Goal: Task Accomplishment & Management: Use online tool/utility

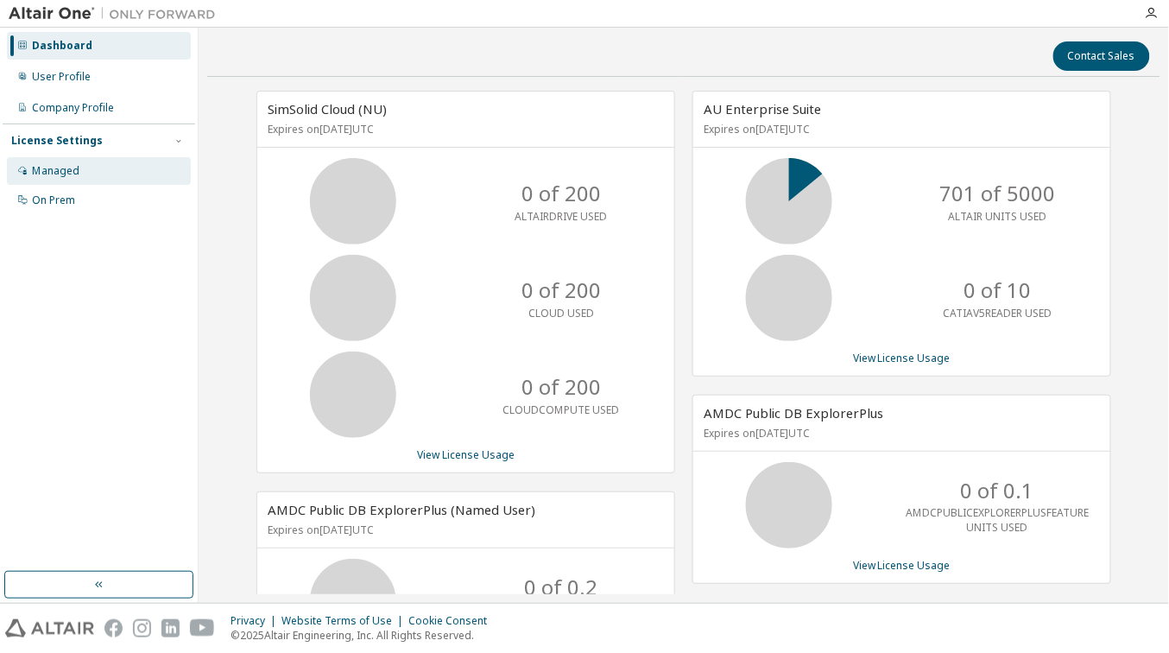
click at [86, 176] on div "Managed" at bounding box center [99, 171] width 184 height 28
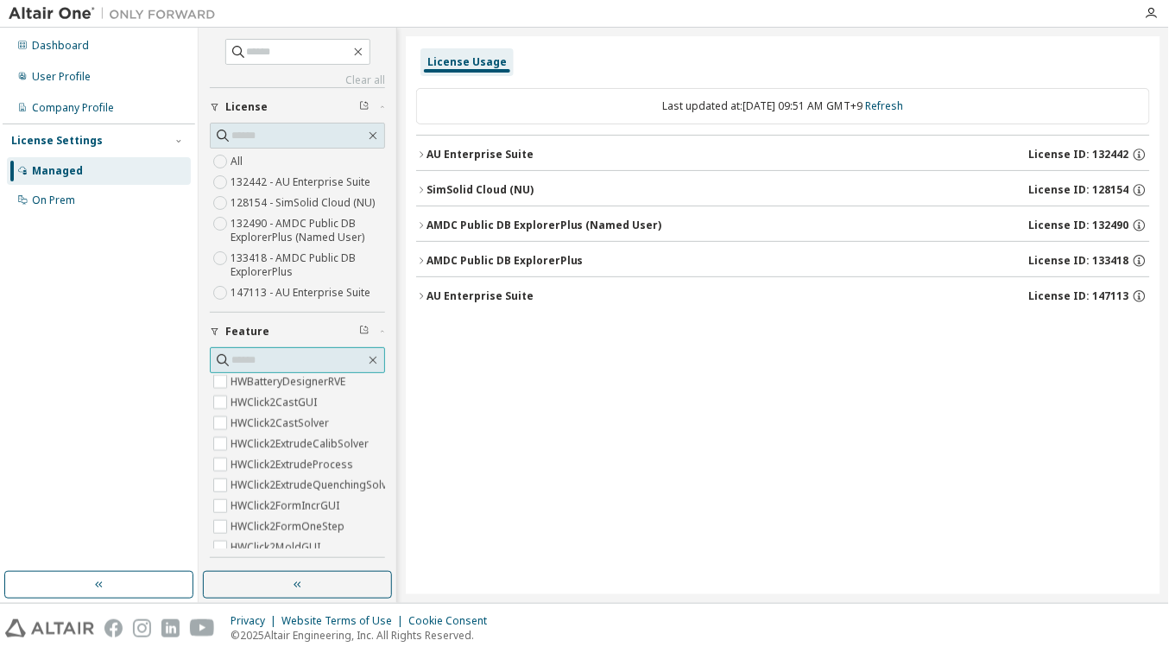
scroll to position [691, 0]
click at [540, 165] on button "AU Enterprise Suite License ID: 132442" at bounding box center [783, 155] width 734 height 38
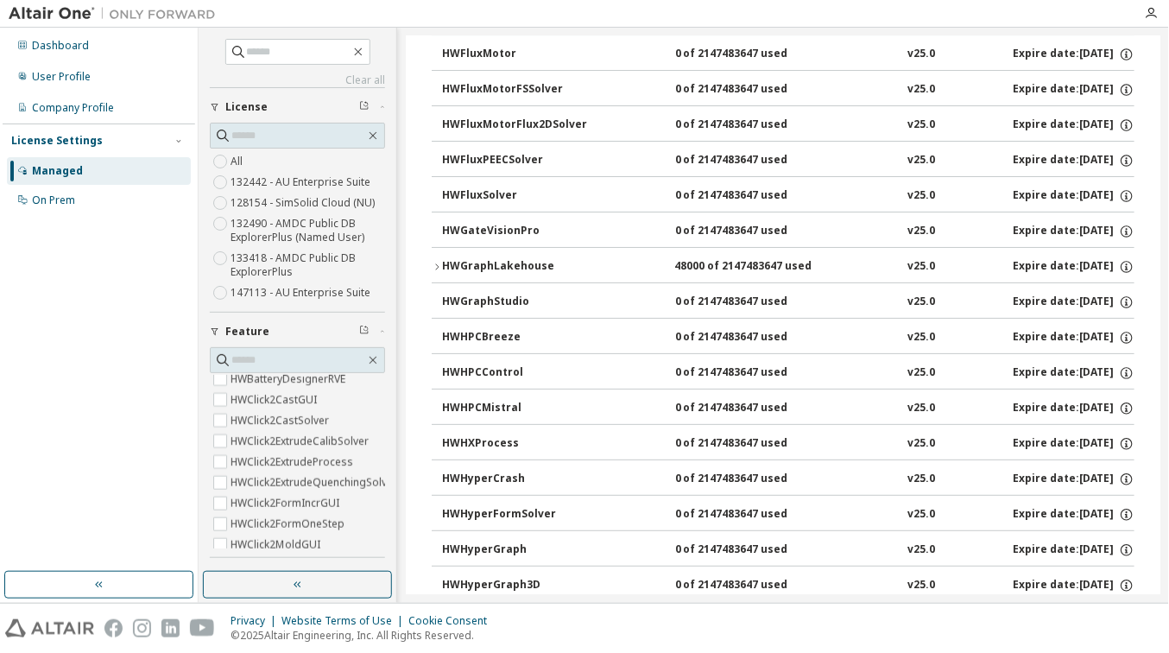
scroll to position [3567, 0]
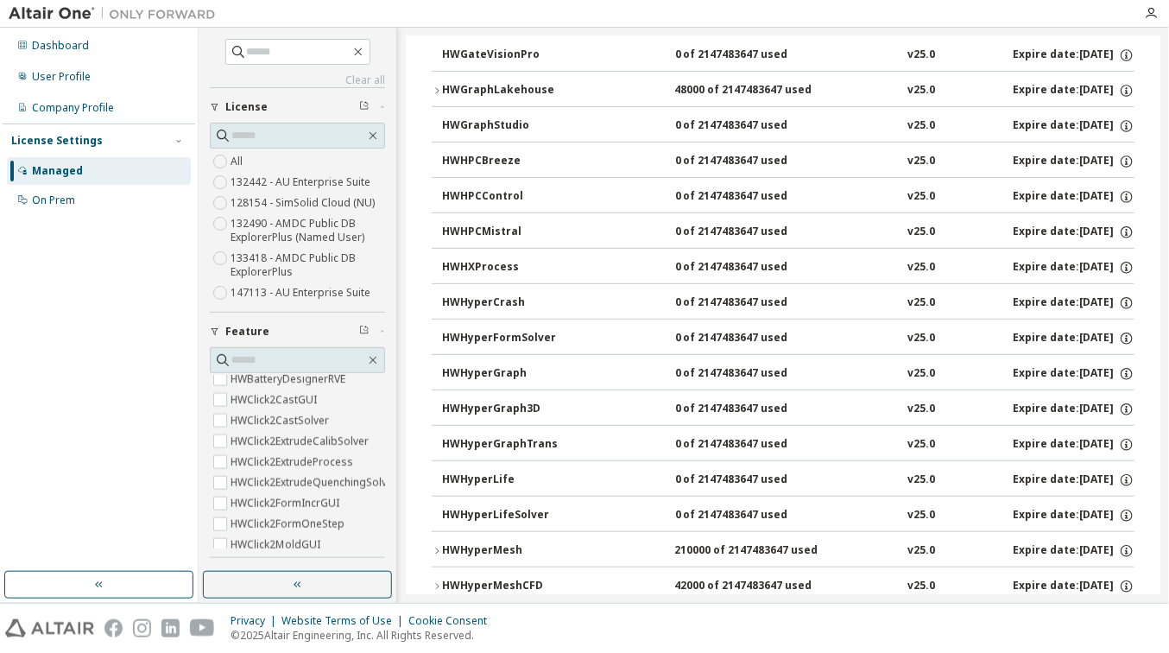
click at [101, 136] on div "License Settings" at bounding box center [98, 141] width 175 height 16
drag, startPoint x: 101, startPoint y: 137, endPoint x: 97, endPoint y: 80, distance: 57.1
click at [97, 80] on div "User Profile" at bounding box center [99, 77] width 184 height 28
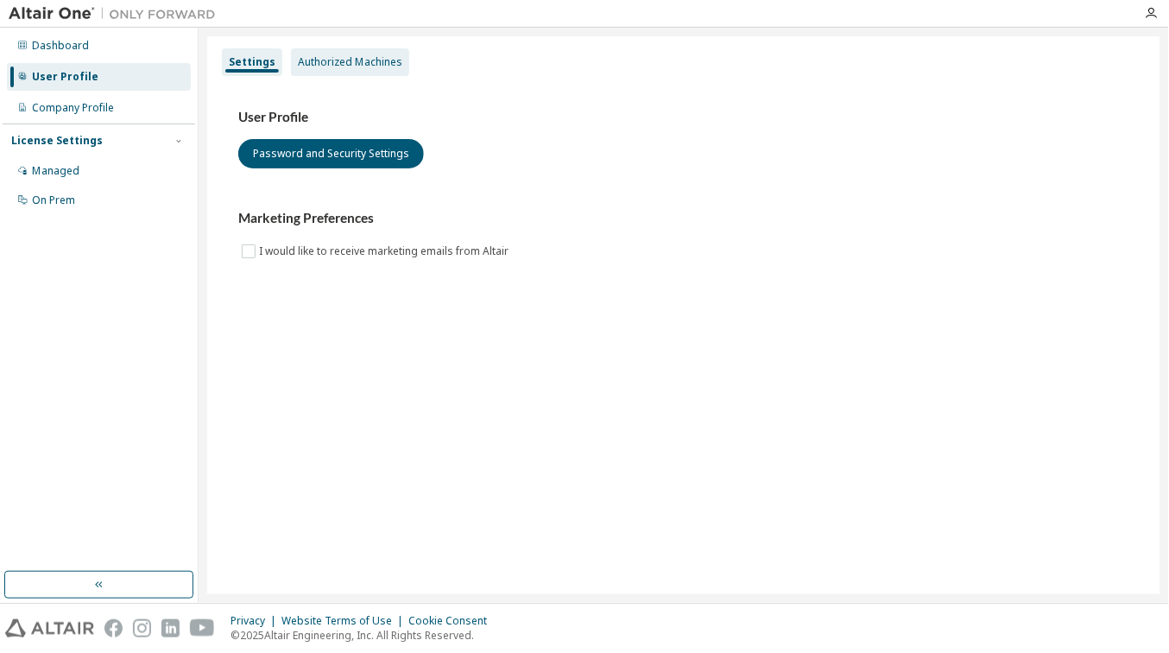
click at [342, 57] on div "Authorized Machines" at bounding box center [350, 62] width 104 height 14
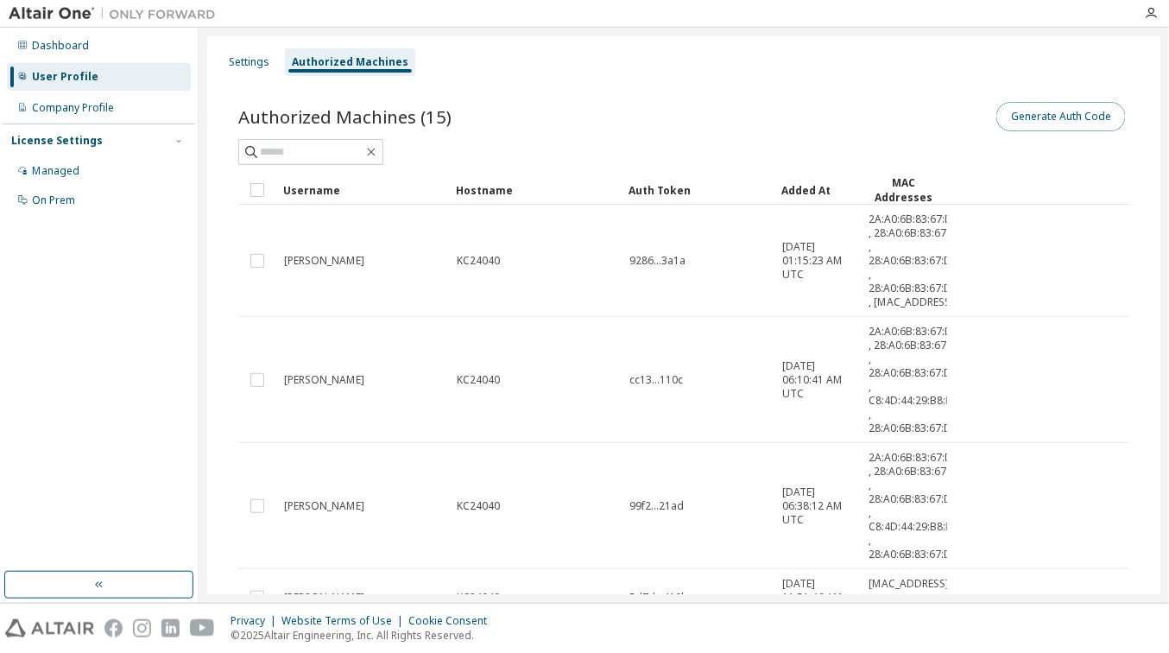
click at [1074, 115] on button "Generate Auth Code" at bounding box center [1060, 116] width 129 height 29
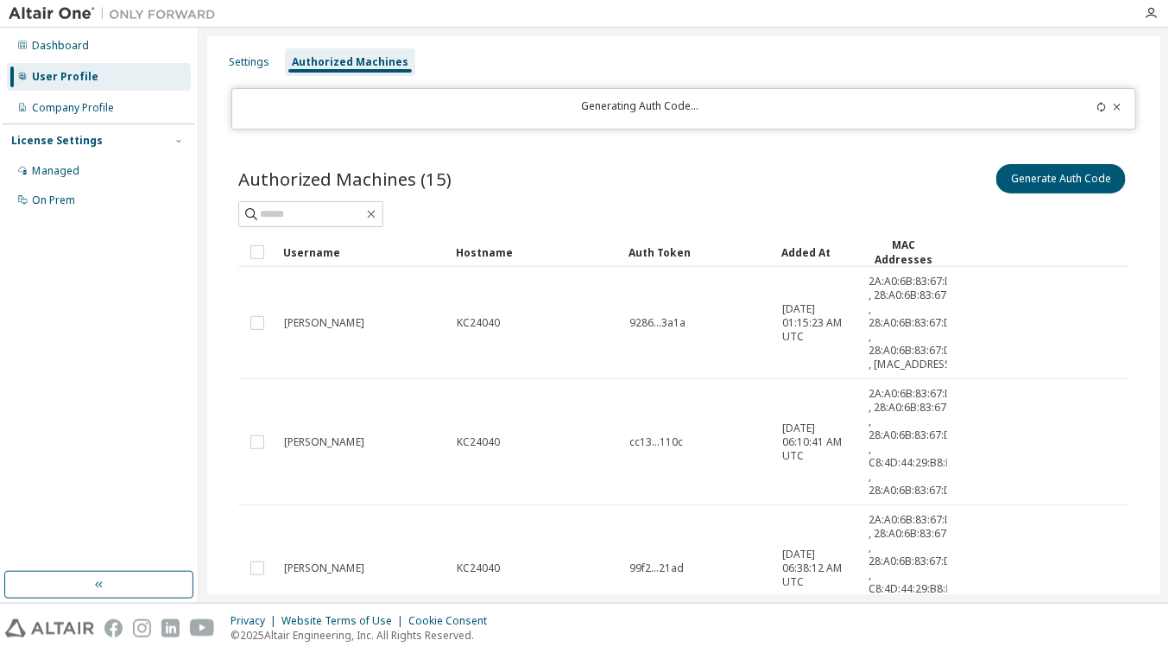
click at [1096, 106] on icon at bounding box center [1101, 107] width 10 height 10
click at [675, 105] on div "Generating Auth Code..." at bounding box center [639, 108] width 793 height 19
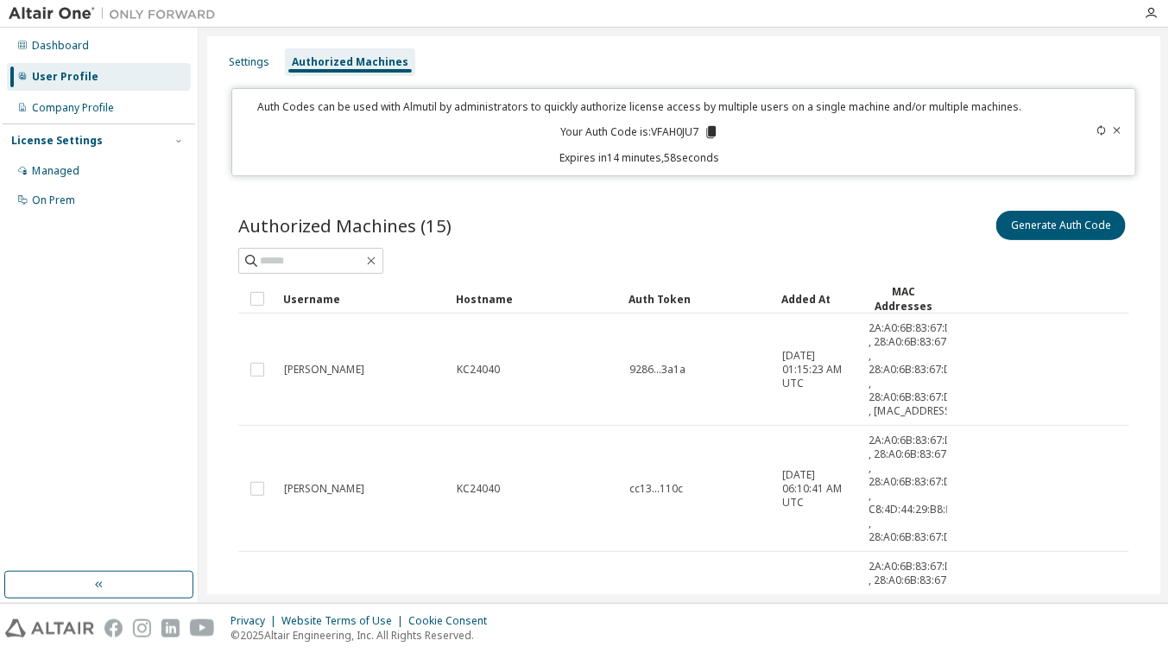
click at [664, 131] on p "Your Auth Code is: VFAH0JU7" at bounding box center [639, 132] width 159 height 16
click at [663, 131] on p "Your Auth Code is: VFAH0JU7" at bounding box center [639, 132] width 159 height 16
copy p "VFAH0JU7"
click at [705, 134] on icon at bounding box center [711, 132] width 16 height 16
drag, startPoint x: 709, startPoint y: 134, endPoint x: 1119, endPoint y: 133, distance: 410.0
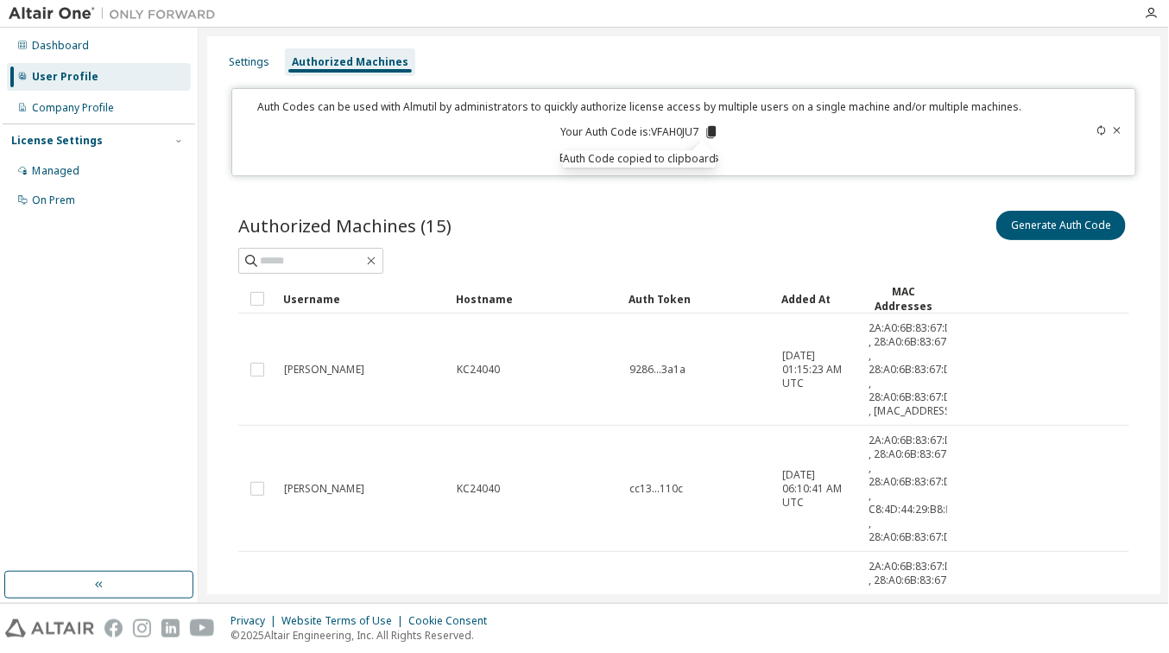
click at [709, 133] on icon at bounding box center [711, 132] width 9 height 12
